Goal: Task Accomplishment & Management: Use online tool/utility

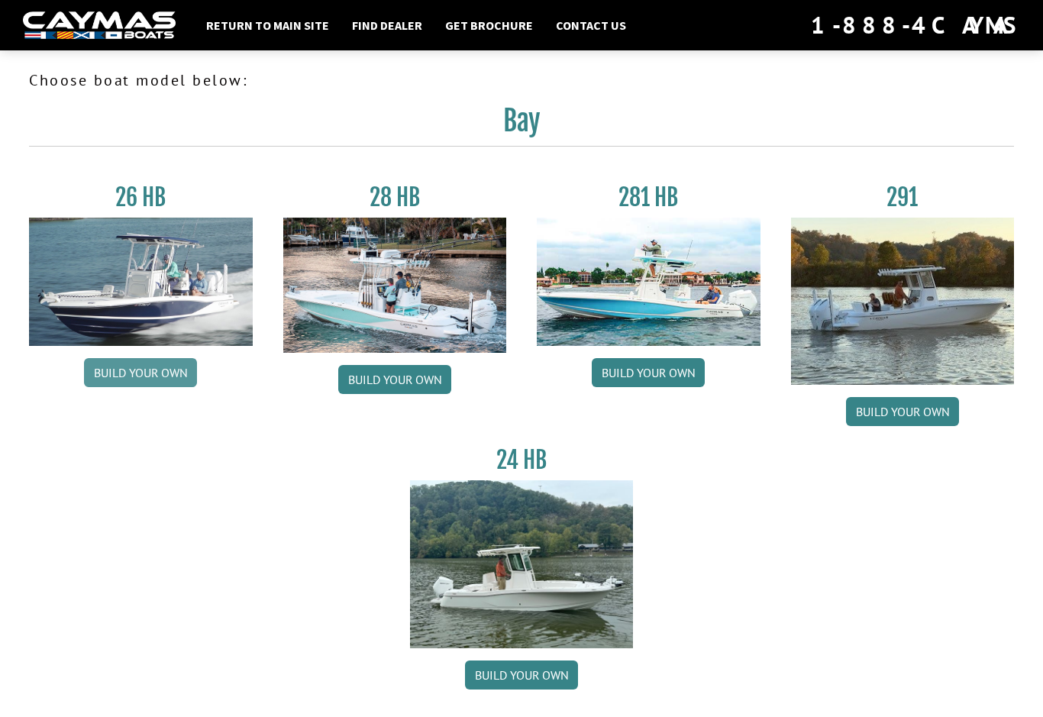
click at [132, 379] on link "Build your own" at bounding box center [140, 372] width 113 height 29
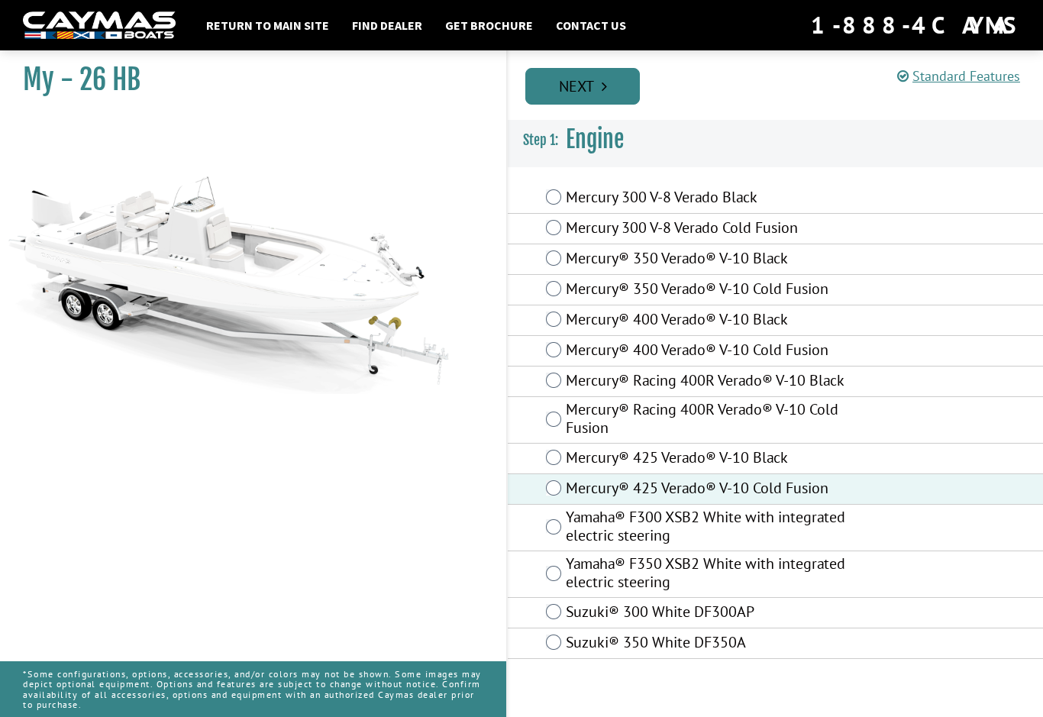
click at [591, 97] on link "Next" at bounding box center [582, 86] width 114 height 37
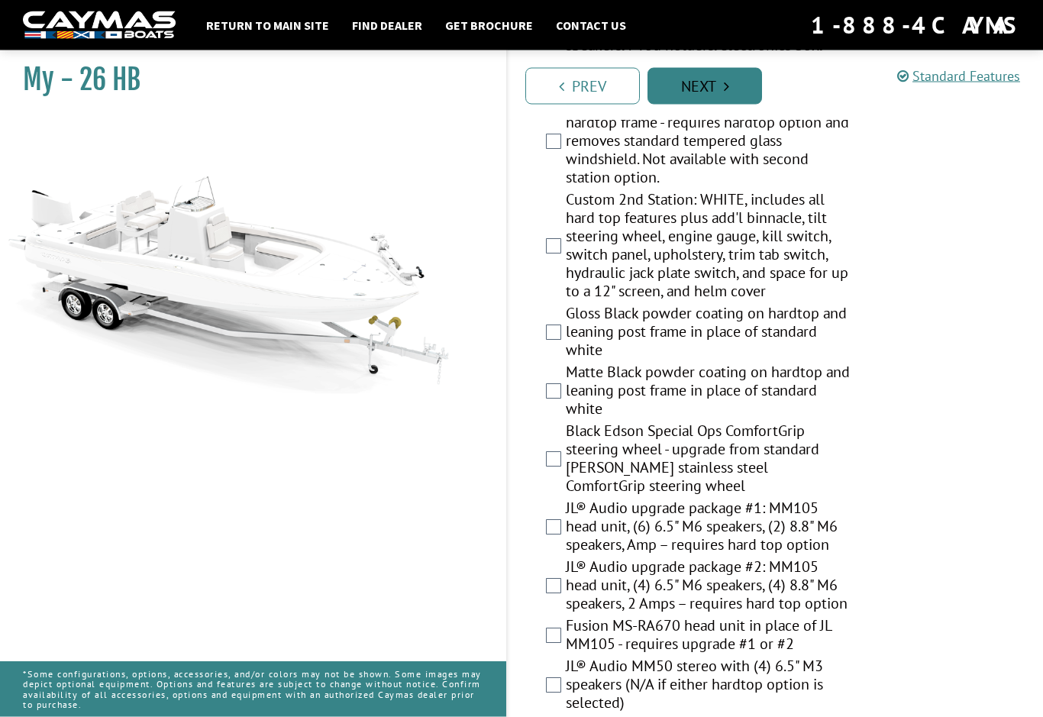
scroll to position [1813, 0]
click at [545, 469] on div "Black Edson Special Ops ComfortGrip steering wheel - upgrade from standard [PER…" at bounding box center [775, 459] width 535 height 77
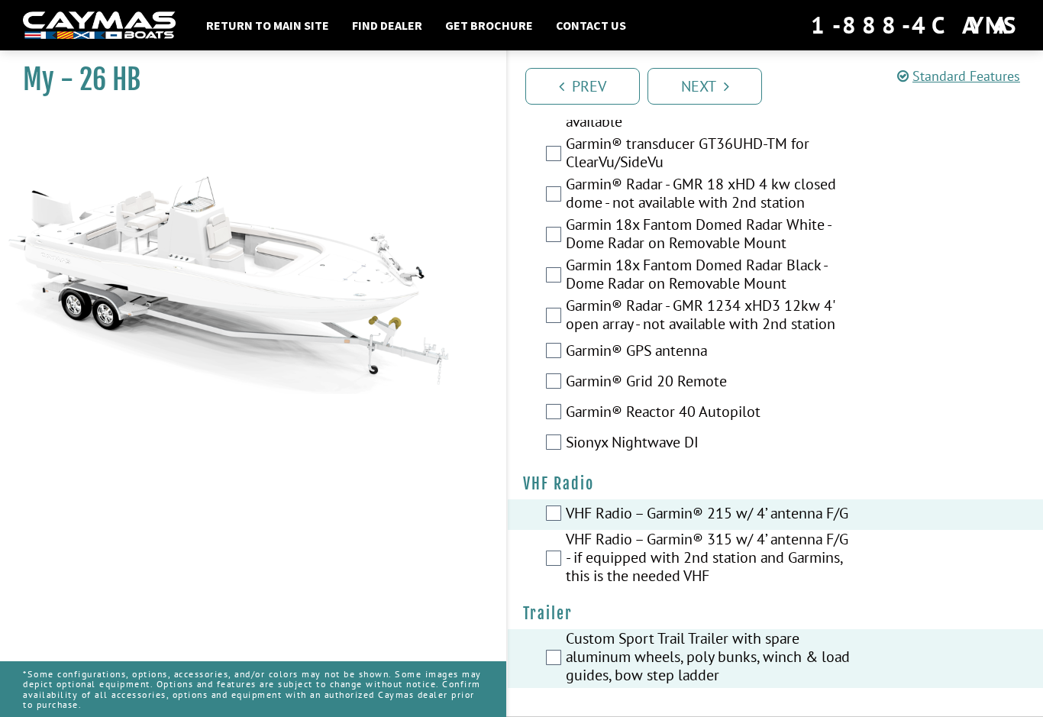
scroll to position [4626, 0]
click at [695, 90] on link "Next" at bounding box center [704, 86] width 114 height 37
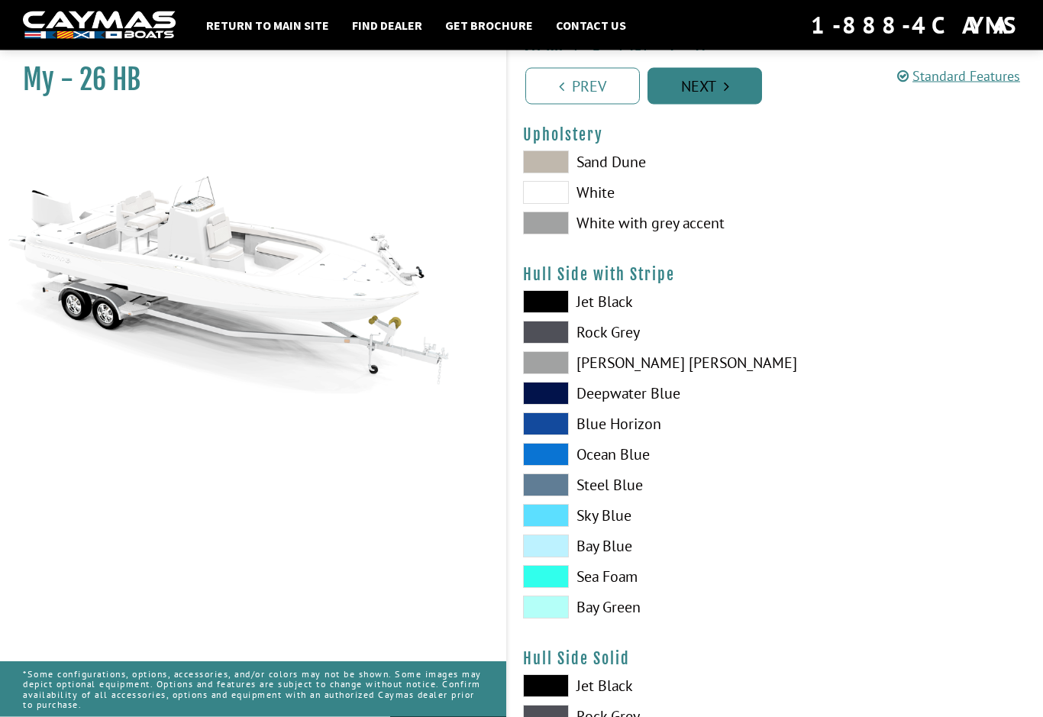
scroll to position [135, 0]
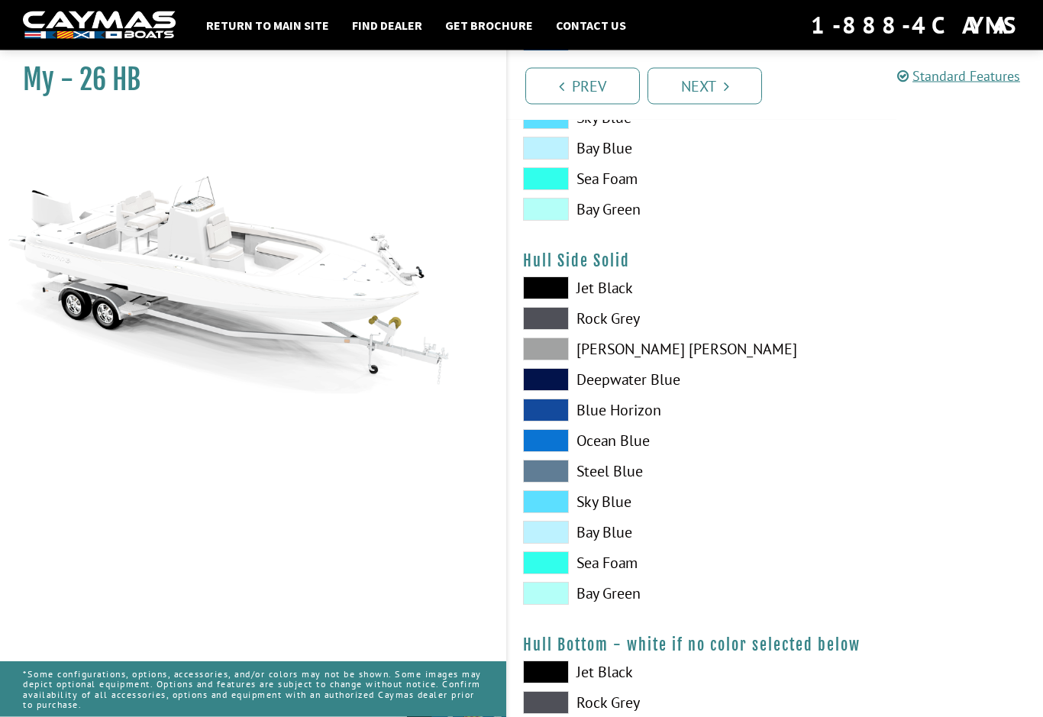
click at [601, 483] on label "Steel Blue" at bounding box center [641, 471] width 237 height 23
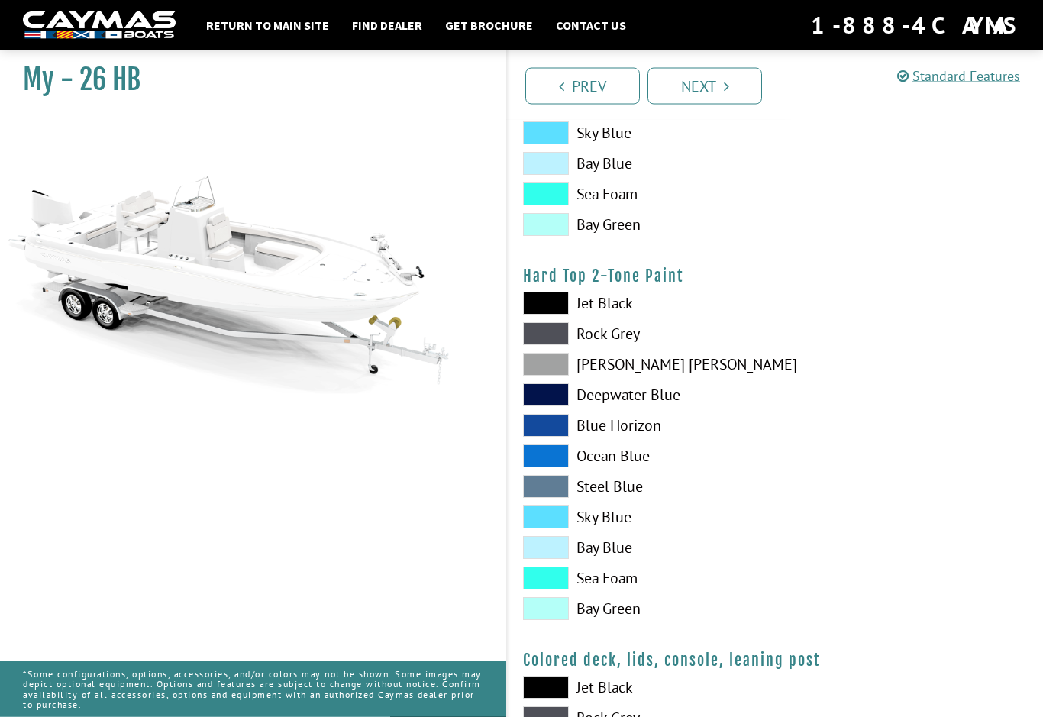
scroll to position [1289, 0]
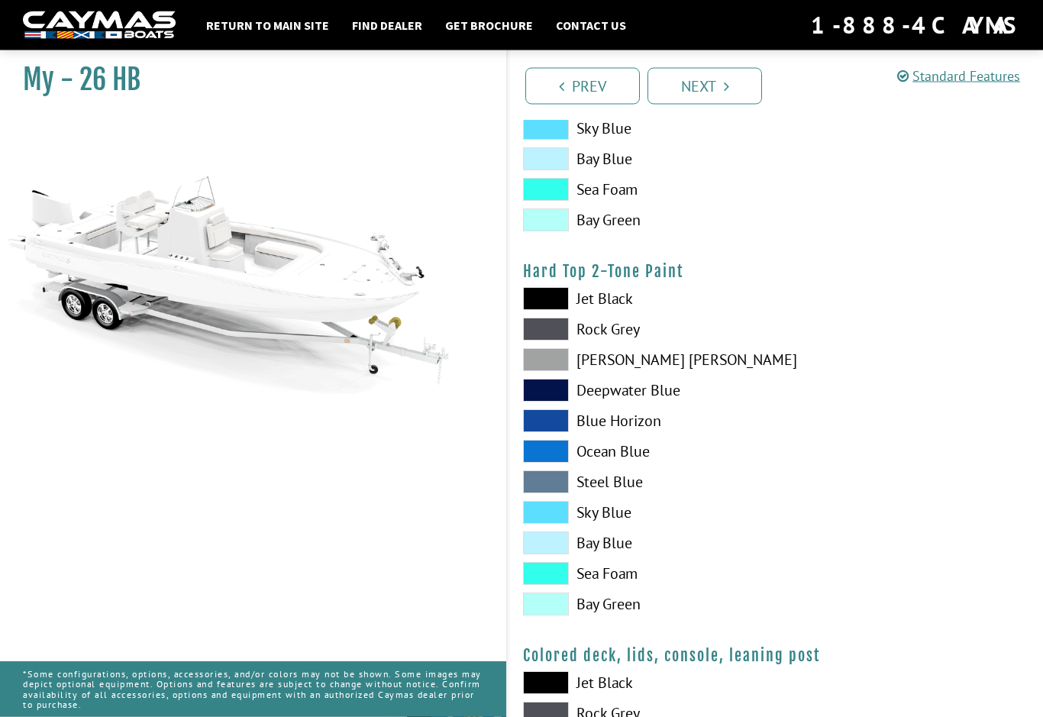
click at [612, 490] on label "Steel Blue" at bounding box center [641, 482] width 237 height 23
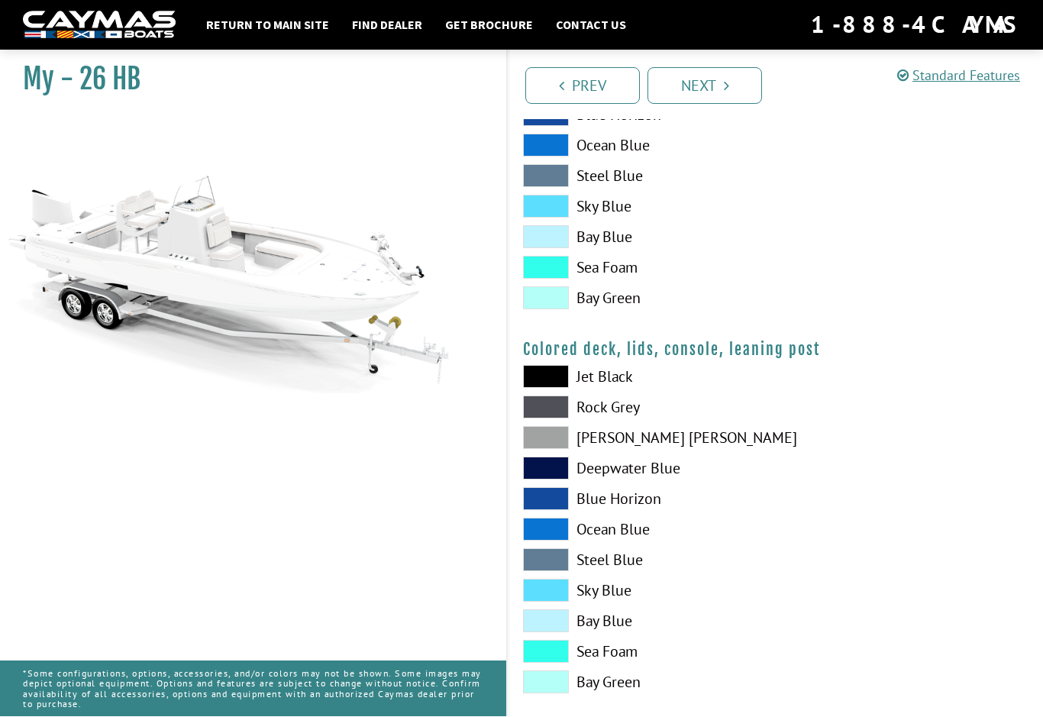
scroll to position [1597, 0]
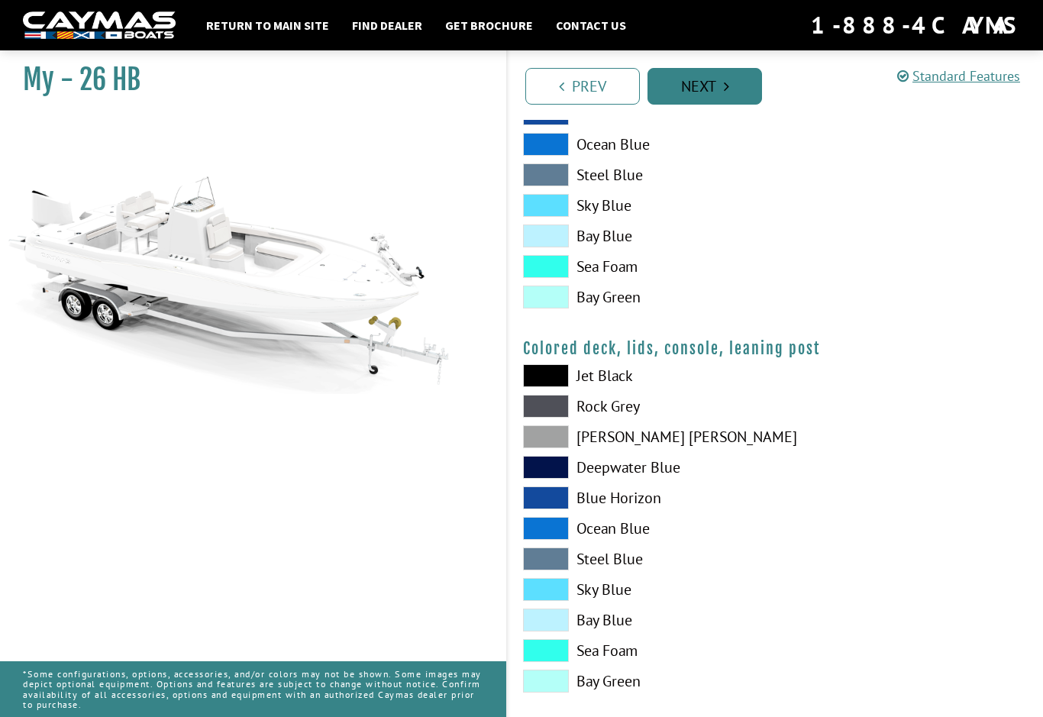
click at [697, 84] on link "Next" at bounding box center [704, 86] width 114 height 37
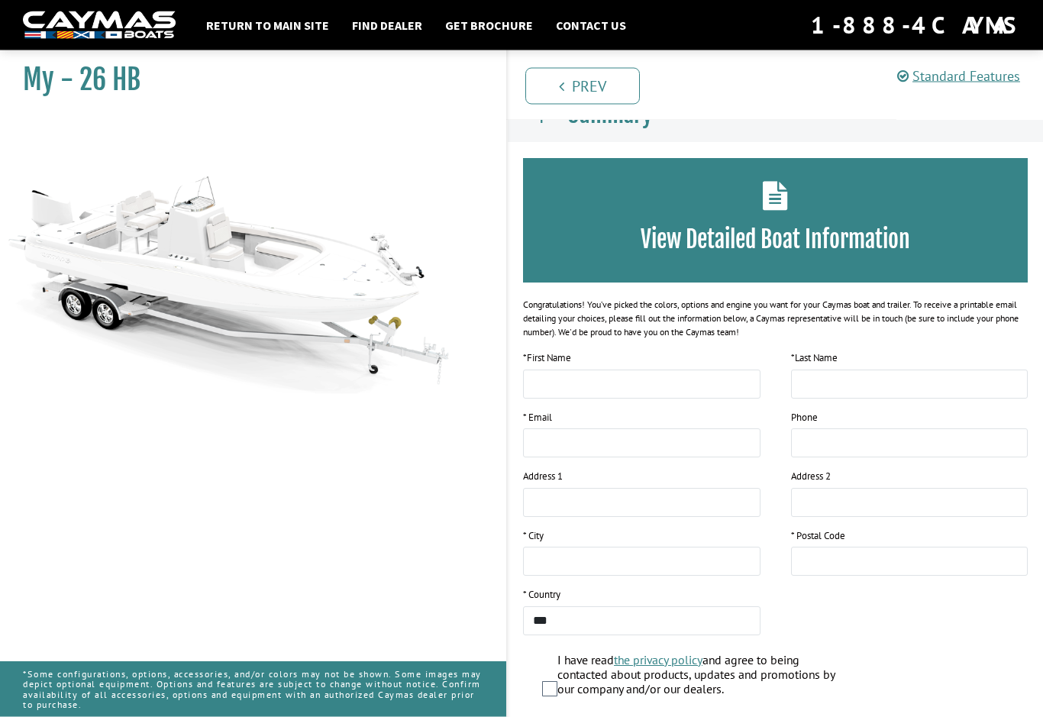
scroll to position [105, 0]
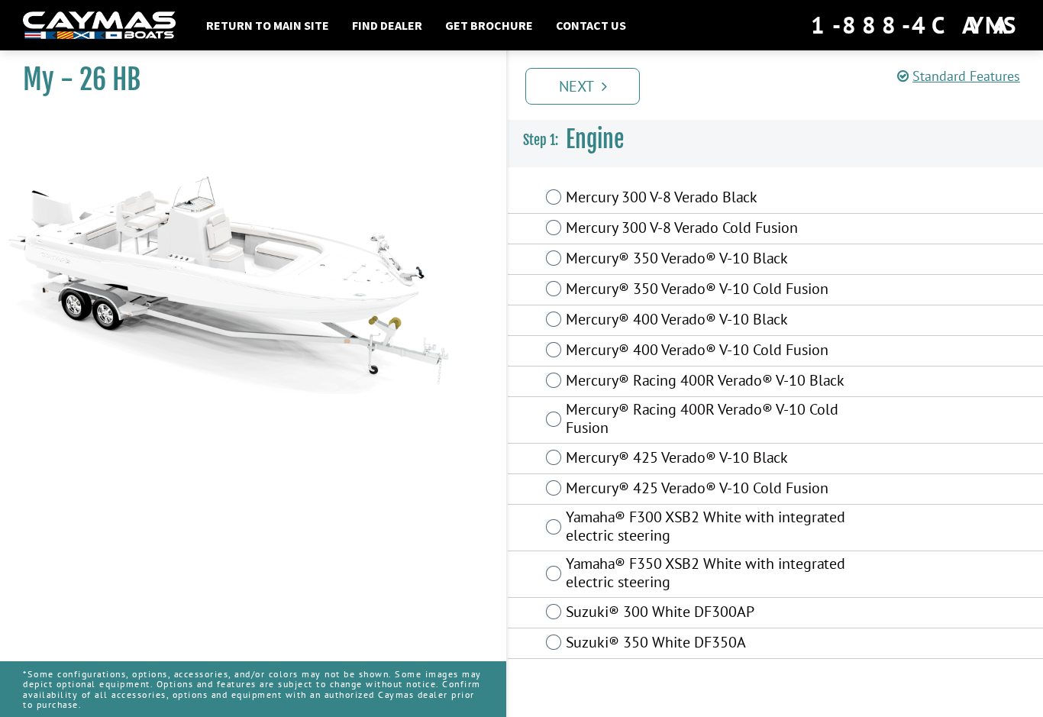
scroll to position [28, 0]
